Goal: Transaction & Acquisition: Purchase product/service

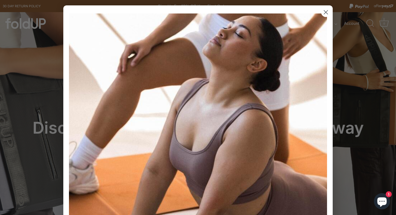
click at [326, 12] on icon "Close dialog" at bounding box center [326, 13] width 4 height 4
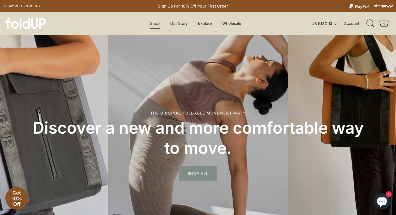
click at [155, 26] on link "Shop" at bounding box center [154, 23] width 19 height 10
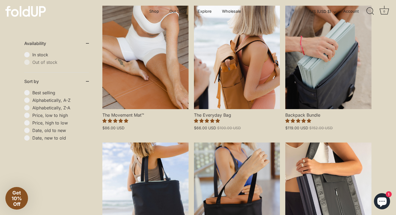
scroll to position [148, 0]
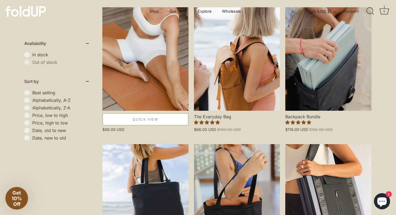
click at [141, 115] on link "Quick View" at bounding box center [146, 119] width 86 height 12
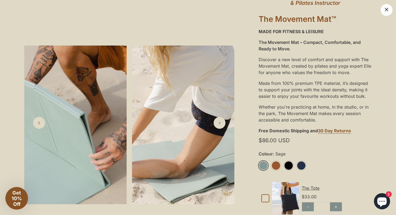
scroll to position [71, 0]
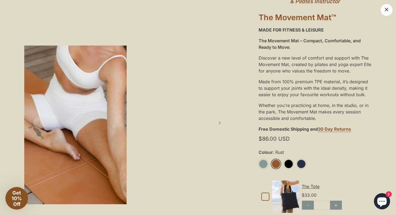
click at [276, 166] on link "Rust" at bounding box center [275, 163] width 9 height 9
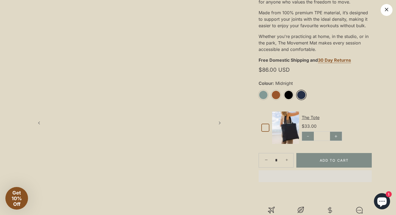
scroll to position [154, 0]
